Goal: Information Seeking & Learning: Learn about a topic

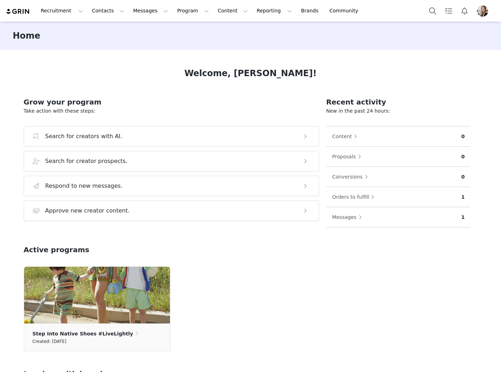
click at [485, 11] on img "Profile" at bounding box center [482, 10] width 11 height 11
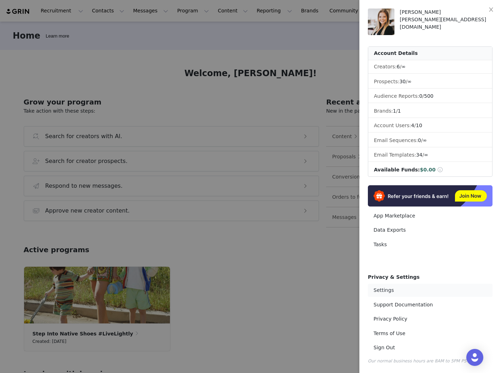
click at [385, 293] on link "Settings" at bounding box center [430, 289] width 125 height 13
select select "America/New_York"
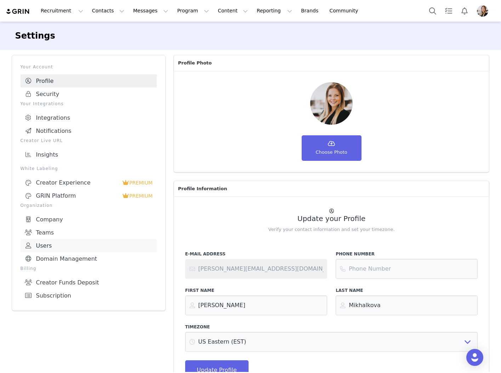
click at [60, 239] on link "Users" at bounding box center [89, 245] width 136 height 13
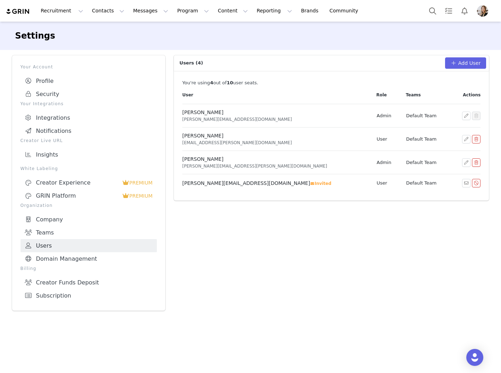
click at [288, 214] on div "Users (4) Add User You're using 4 out of 10 user seat s . User Role Teams Actio…" at bounding box center [331, 183] width 324 height 264
click at [268, 221] on div "Users (4) Add User You're using 4 out of 10 user seat s . User Role Teams Actio…" at bounding box center [331, 183] width 324 height 264
click at [61, 16] on button "Recruitment Recruitment" at bounding box center [61, 11] width 51 height 16
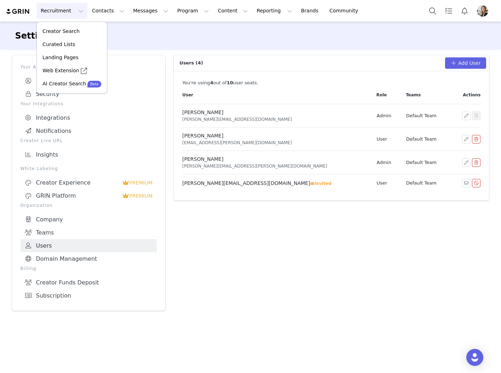
click at [17, 7] on div "Recruitment Recruitment Creator Search Curated Lists Landing Pages Web Extensio…" at bounding box center [186, 11] width 360 height 16
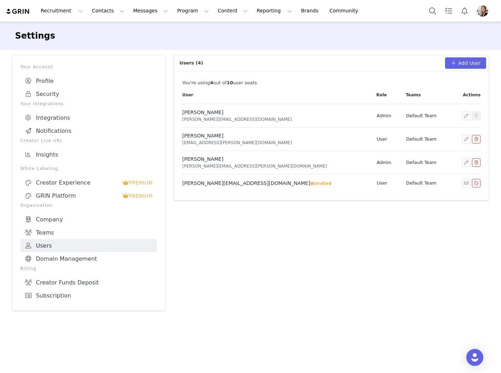
click at [20, 12] on img at bounding box center [18, 11] width 25 height 7
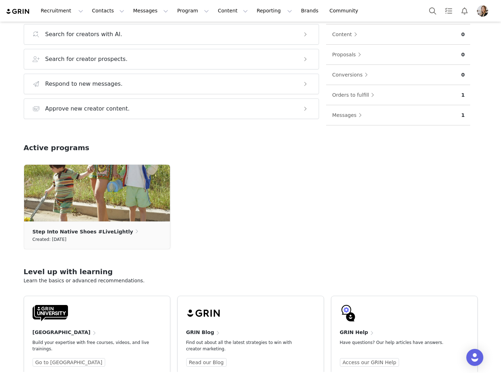
scroll to position [97, 0]
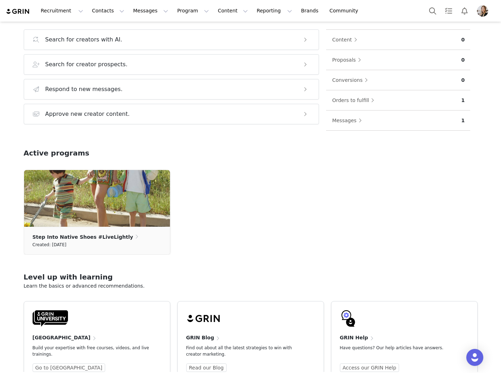
click at [116, 328] on div "GRIN University Build your expertise with free courses, videos, and live traini…" at bounding box center [91, 333] width 117 height 47
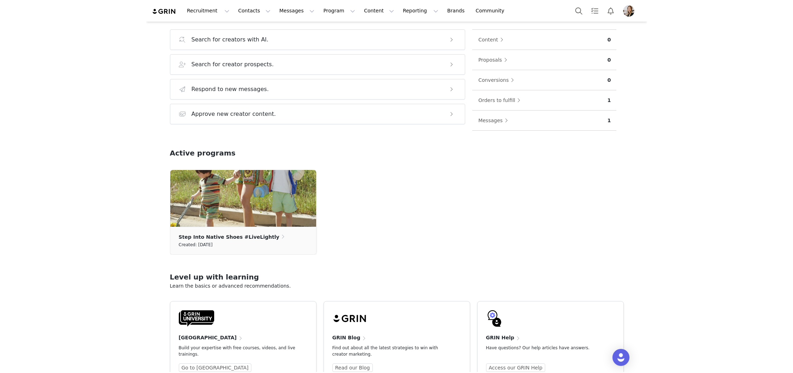
scroll to position [122, 0]
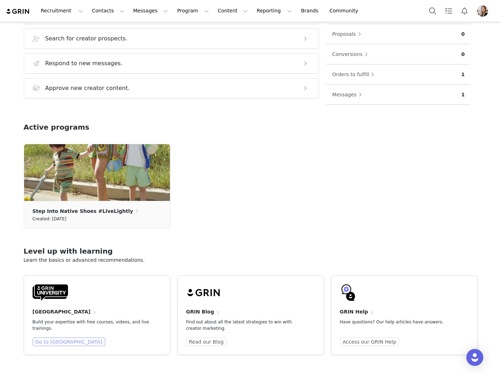
click at [65, 342] on link "Go to [GEOGRAPHIC_DATA]" at bounding box center [69, 341] width 73 height 8
